Goal: Use online tool/utility: Utilize a website feature to perform a specific function

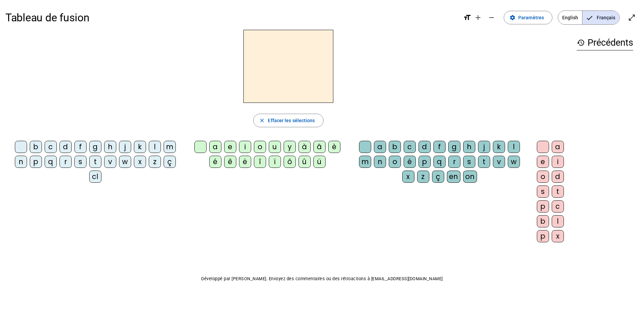
click at [321, 149] on div "â" at bounding box center [319, 147] width 12 height 12
click at [375, 165] on div "n" at bounding box center [380, 161] width 12 height 12
click at [544, 166] on div "e" at bounding box center [543, 161] width 12 height 12
click at [364, 164] on div "m" at bounding box center [365, 161] width 12 height 12
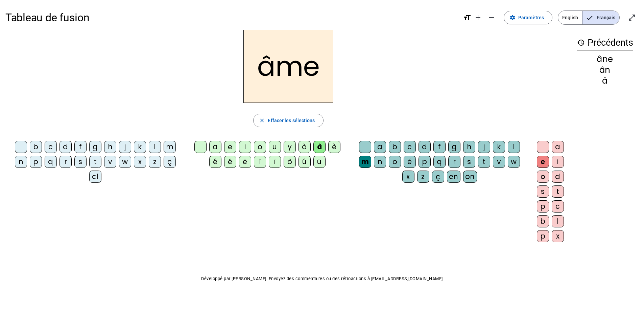
click at [452, 148] on div "g" at bounding box center [454, 147] width 12 height 12
click at [218, 150] on div "a" at bounding box center [215, 147] width 12 height 12
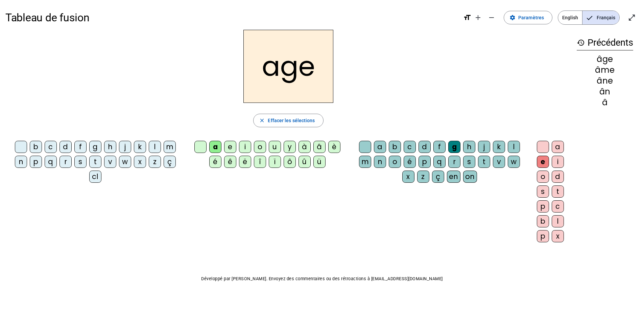
click at [35, 161] on div "p" at bounding box center [36, 161] width 12 height 12
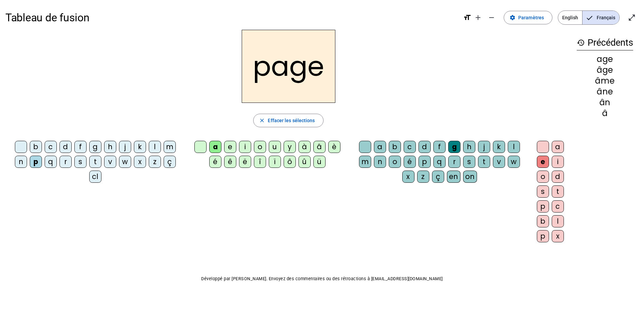
click at [472, 165] on div "s" at bounding box center [469, 161] width 12 height 12
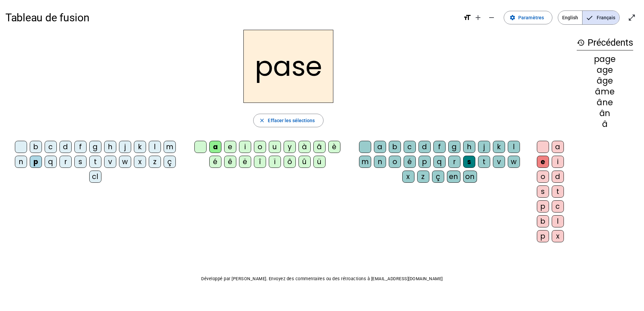
click at [453, 146] on div "g" at bounding box center [454, 147] width 12 height 12
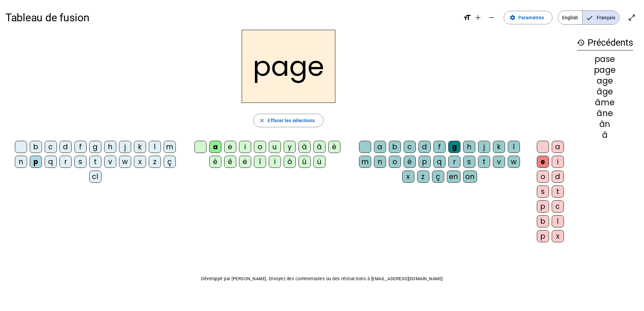
click at [78, 164] on div "s" at bounding box center [80, 161] width 12 height 12
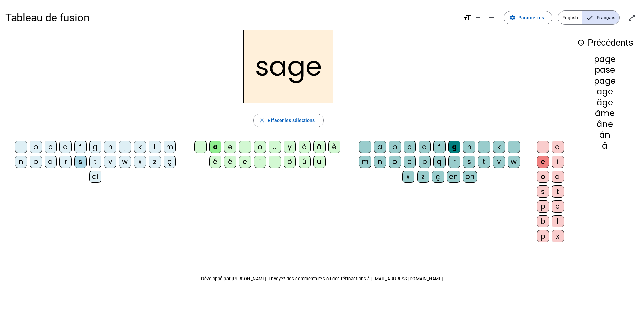
click at [21, 163] on div "n" at bounding box center [21, 161] width 12 height 12
click at [171, 147] on div "m" at bounding box center [170, 147] width 12 height 12
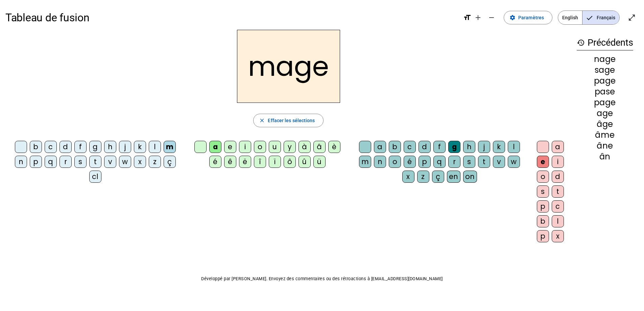
click at [277, 147] on div "u" at bounding box center [275, 147] width 12 height 12
click at [155, 146] on div "l" at bounding box center [155, 147] width 12 height 12
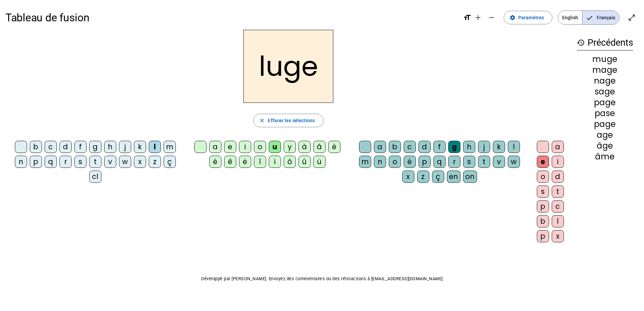
click at [263, 146] on div "o" at bounding box center [260, 147] width 12 height 12
